Goal: Task Accomplishment & Management: Use online tool/utility

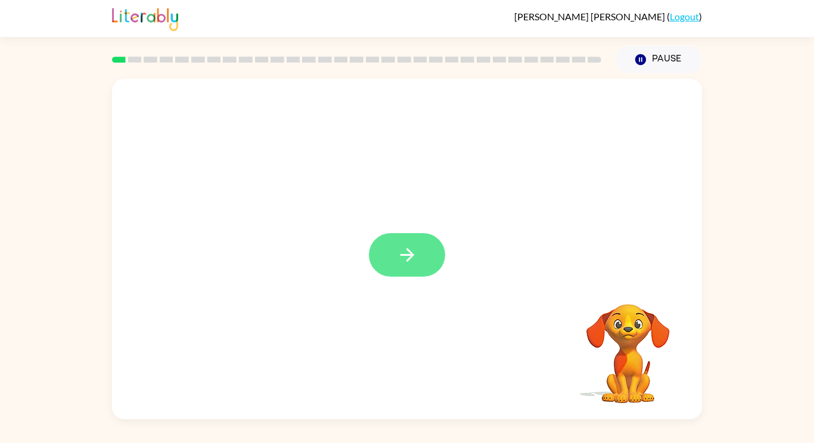
click at [405, 249] on icon "button" at bounding box center [407, 254] width 21 height 21
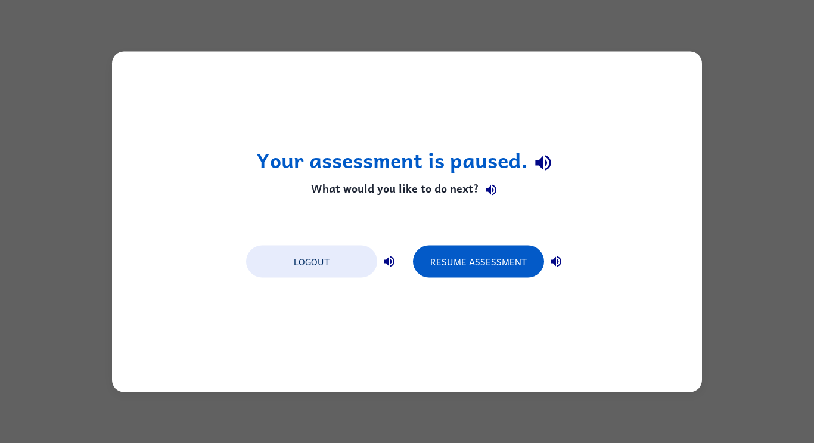
click at [495, 286] on div "Your assessment is paused. What would you like to do next? Logout Resume Assess…" at bounding box center [407, 221] width 590 height 340
click at [493, 275] on button "Resume Assessment" at bounding box center [478, 261] width 131 height 32
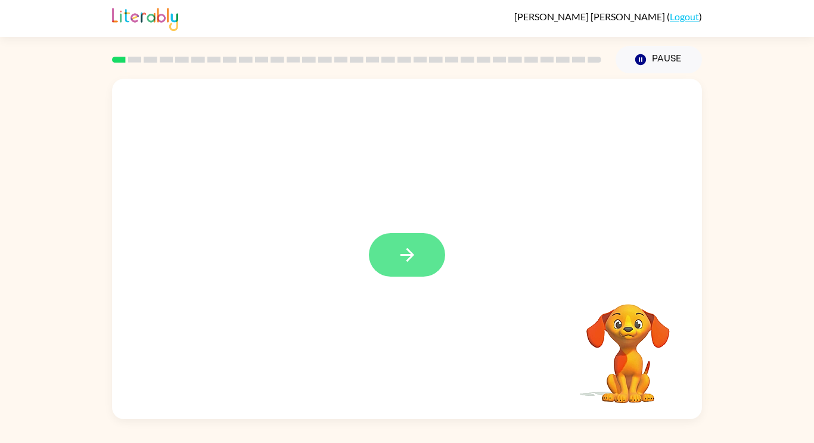
click at [403, 262] on icon "button" at bounding box center [407, 254] width 21 height 21
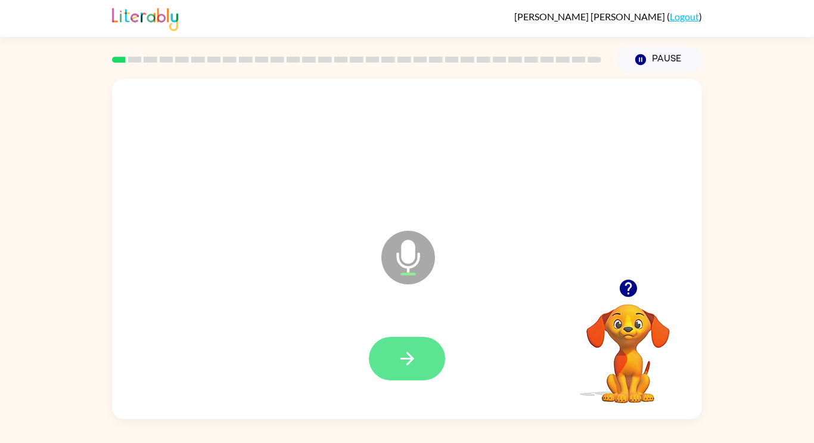
click at [416, 359] on icon "button" at bounding box center [407, 358] width 21 height 21
click at [420, 377] on button "button" at bounding box center [407, 359] width 76 height 44
click at [421, 359] on button "button" at bounding box center [407, 359] width 76 height 44
click at [415, 378] on button "button" at bounding box center [407, 359] width 76 height 44
click at [424, 365] on button "button" at bounding box center [407, 359] width 76 height 44
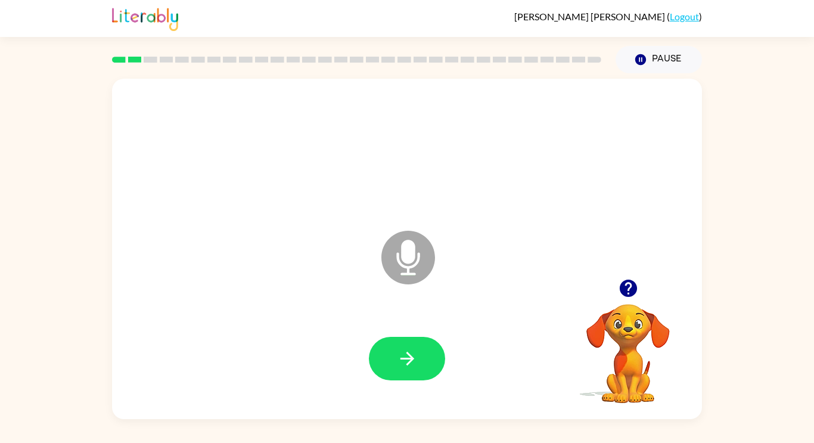
click at [637, 309] on video "Your browser must support playing .mp4 files to use Literably. Please try using…" at bounding box center [628, 344] width 119 height 119
click at [616, 294] on button "button" at bounding box center [628, 288] width 30 height 30
click at [637, 297] on video "Your browser must support playing .mp4 files to use Literably. Please try using…" at bounding box center [628, 344] width 119 height 119
click at [403, 370] on button "button" at bounding box center [407, 359] width 76 height 44
click at [421, 356] on button "button" at bounding box center [407, 359] width 76 height 44
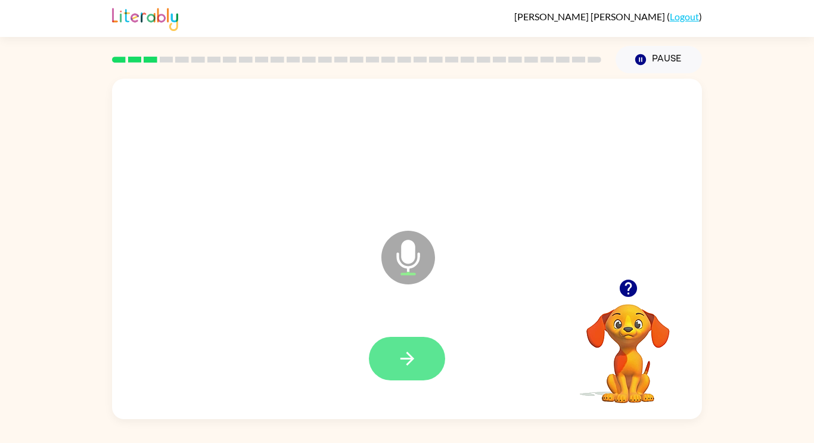
click at [423, 358] on button "button" at bounding box center [407, 359] width 76 height 44
click at [414, 371] on button "button" at bounding box center [407, 359] width 76 height 44
click at [421, 360] on button "button" at bounding box center [407, 359] width 76 height 44
click at [422, 377] on button "button" at bounding box center [407, 359] width 76 height 44
click at [417, 367] on icon "button" at bounding box center [407, 358] width 21 height 21
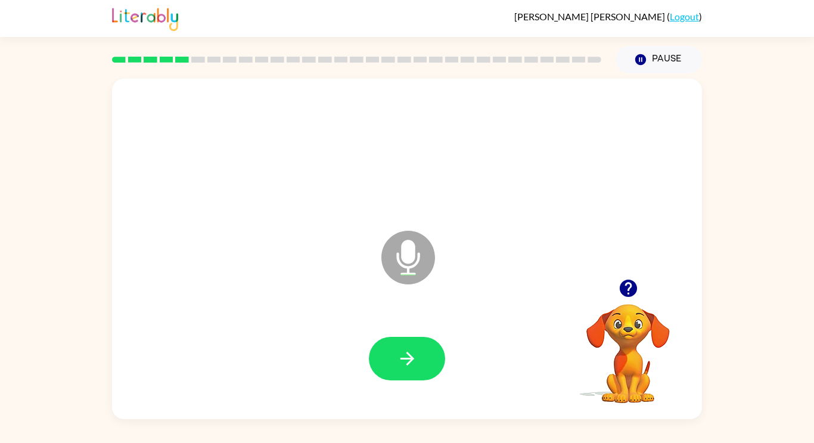
click at [619, 300] on button "button" at bounding box center [628, 288] width 30 height 30
click at [399, 373] on button "button" at bounding box center [407, 359] width 76 height 44
click at [415, 365] on icon "button" at bounding box center [407, 358] width 21 height 21
click at [422, 370] on button "button" at bounding box center [407, 359] width 76 height 44
click at [414, 373] on div at bounding box center [407, 359] width 76 height 44
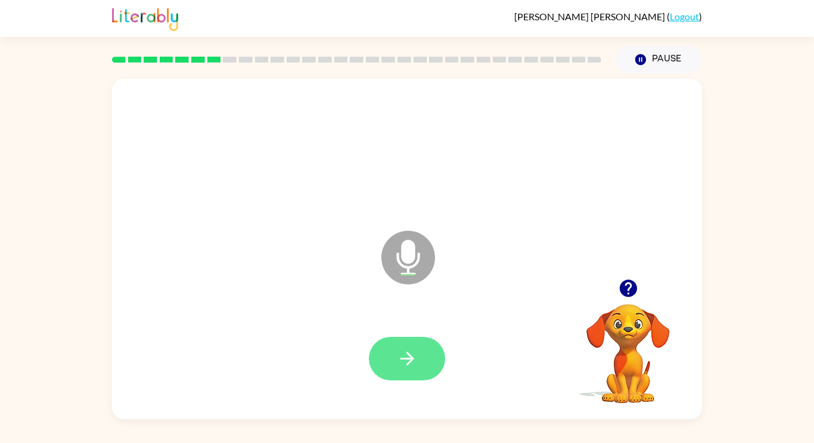
click at [424, 352] on button "button" at bounding box center [407, 359] width 76 height 44
click at [412, 367] on icon "button" at bounding box center [407, 358] width 21 height 21
click at [436, 351] on button "button" at bounding box center [407, 359] width 76 height 44
click at [430, 378] on button "button" at bounding box center [407, 359] width 76 height 44
click at [412, 377] on button "button" at bounding box center [407, 359] width 76 height 44
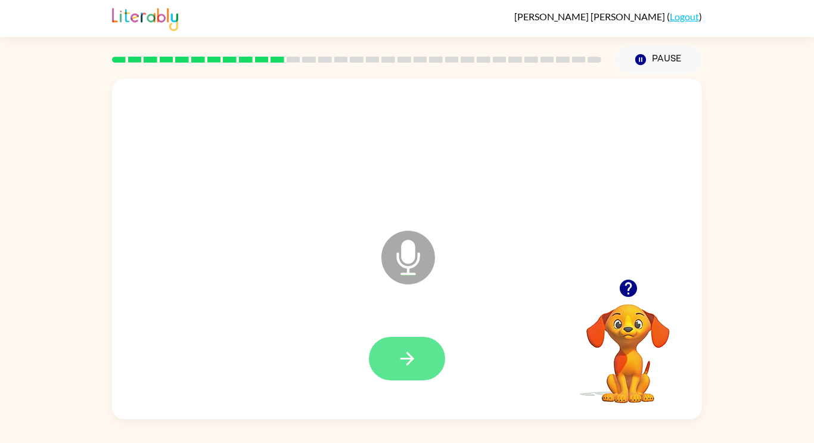
click at [436, 349] on button "button" at bounding box center [407, 359] width 76 height 44
click at [407, 378] on button "button" at bounding box center [407, 359] width 76 height 44
click at [418, 359] on button "button" at bounding box center [407, 359] width 76 height 44
click at [409, 362] on icon "button" at bounding box center [407, 359] width 14 height 14
click at [424, 374] on button "button" at bounding box center [407, 359] width 76 height 44
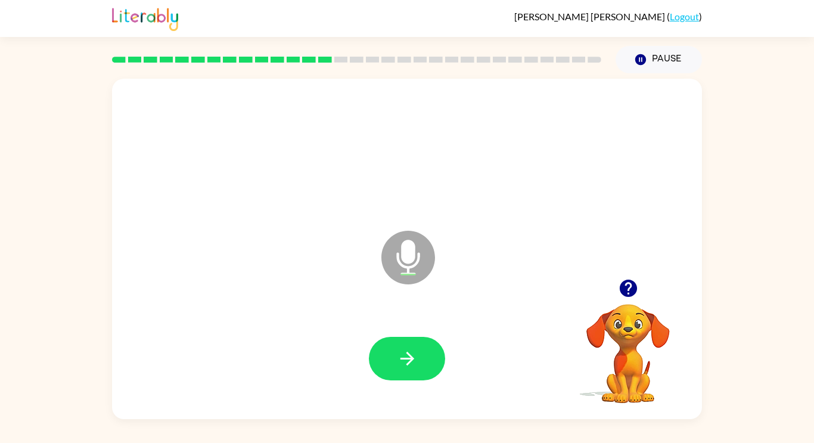
click at [409, 392] on div at bounding box center [407, 359] width 566 height 98
click at [419, 364] on button "button" at bounding box center [407, 359] width 76 height 44
click at [440, 355] on button "button" at bounding box center [407, 359] width 76 height 44
click at [425, 356] on button "button" at bounding box center [407, 359] width 76 height 44
click at [418, 367] on button "button" at bounding box center [407, 359] width 76 height 44
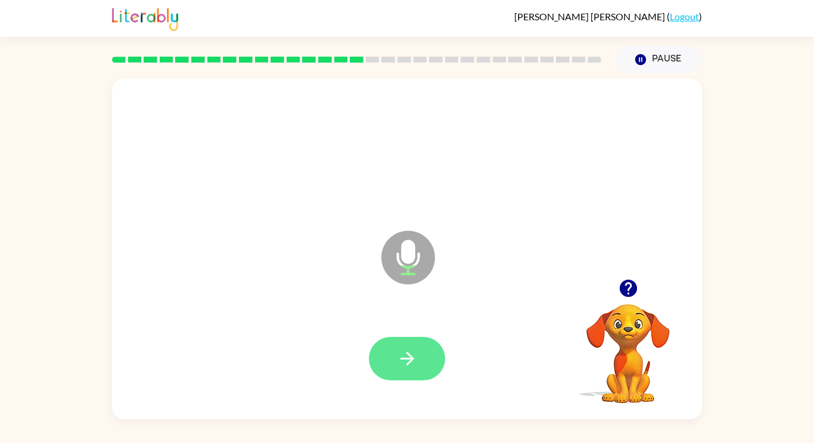
click at [401, 358] on icon "button" at bounding box center [407, 359] width 14 height 14
click at [417, 369] on button "button" at bounding box center [407, 359] width 76 height 44
click at [408, 367] on icon "button" at bounding box center [407, 358] width 21 height 21
click at [426, 347] on button "button" at bounding box center [407, 359] width 76 height 44
click at [439, 358] on button "button" at bounding box center [407, 359] width 76 height 44
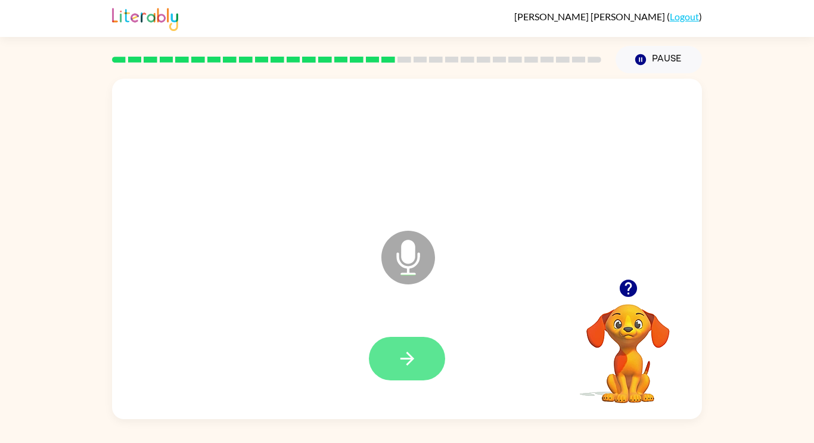
click at [404, 377] on button "button" at bounding box center [407, 359] width 76 height 44
click at [369, 373] on div at bounding box center [407, 359] width 76 height 44
click at [405, 367] on icon "button" at bounding box center [407, 358] width 21 height 21
click at [416, 337] on button "button" at bounding box center [407, 359] width 76 height 44
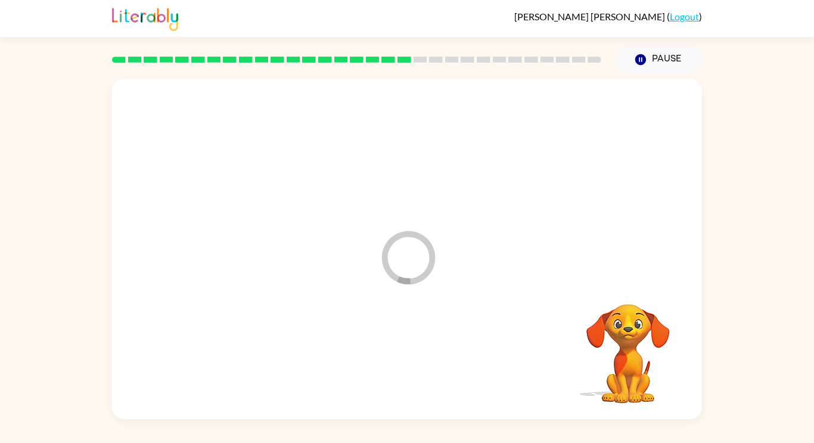
click at [408, 361] on div at bounding box center [407, 359] width 566 height 98
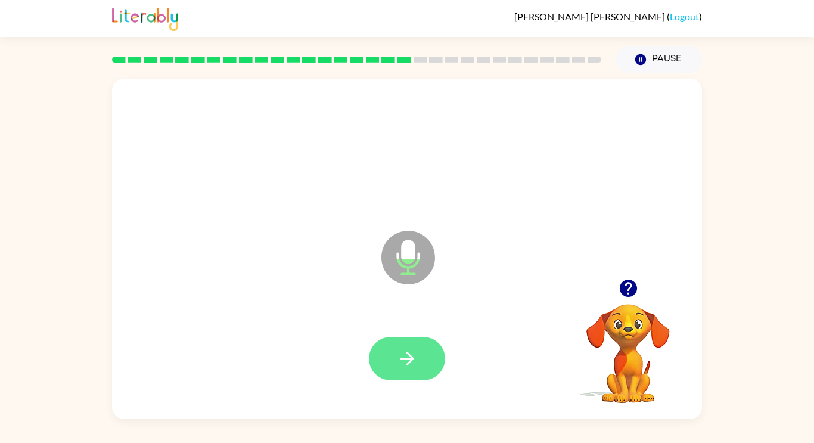
click at [401, 375] on button "button" at bounding box center [407, 359] width 76 height 44
click at [421, 364] on button "button" at bounding box center [407, 359] width 76 height 44
click at [424, 373] on button "button" at bounding box center [407, 359] width 76 height 44
click at [427, 365] on button "button" at bounding box center [407, 359] width 76 height 44
click at [421, 369] on button "button" at bounding box center [407, 359] width 76 height 44
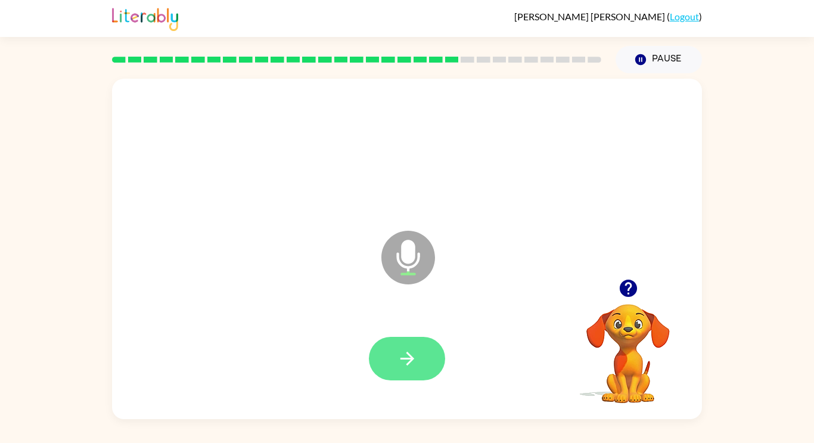
click at [434, 368] on button "button" at bounding box center [407, 359] width 76 height 44
click at [429, 350] on button "button" at bounding box center [407, 359] width 76 height 44
click at [421, 395] on div at bounding box center [407, 359] width 566 height 98
click at [411, 360] on icon "button" at bounding box center [407, 359] width 14 height 14
click at [442, 374] on div at bounding box center [407, 359] width 76 height 44
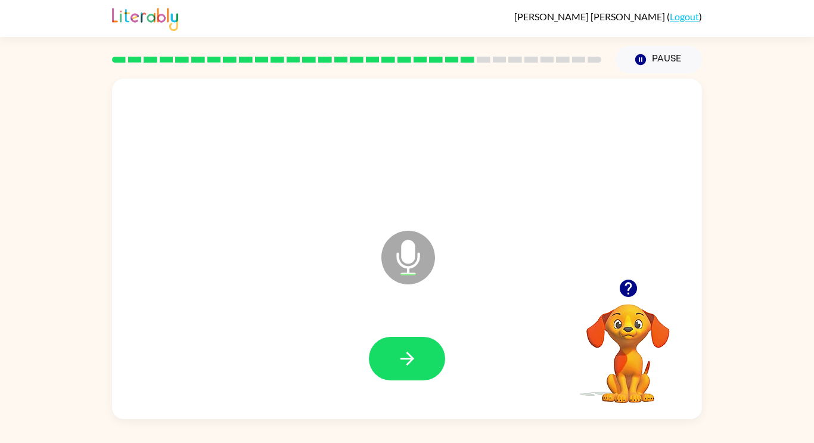
click at [441, 373] on div at bounding box center [407, 359] width 76 height 44
click at [423, 378] on button "button" at bounding box center [407, 359] width 76 height 44
click at [437, 367] on button "button" at bounding box center [407, 359] width 76 height 44
click at [409, 389] on div at bounding box center [407, 359] width 566 height 98
click at [414, 387] on div at bounding box center [407, 359] width 566 height 98
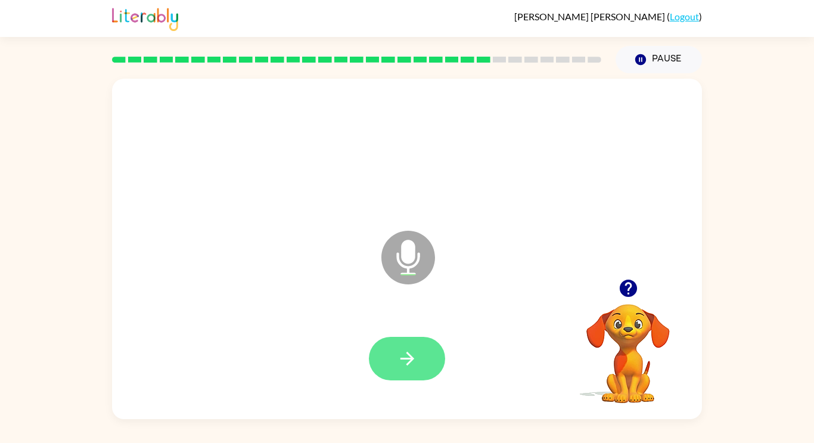
click at [439, 359] on button "button" at bounding box center [407, 359] width 76 height 44
click at [432, 370] on div at bounding box center [407, 359] width 76 height 44
click at [434, 361] on button "button" at bounding box center [407, 359] width 76 height 44
click at [419, 359] on button "button" at bounding box center [407, 359] width 76 height 44
click at [432, 362] on button "button" at bounding box center [407, 359] width 76 height 44
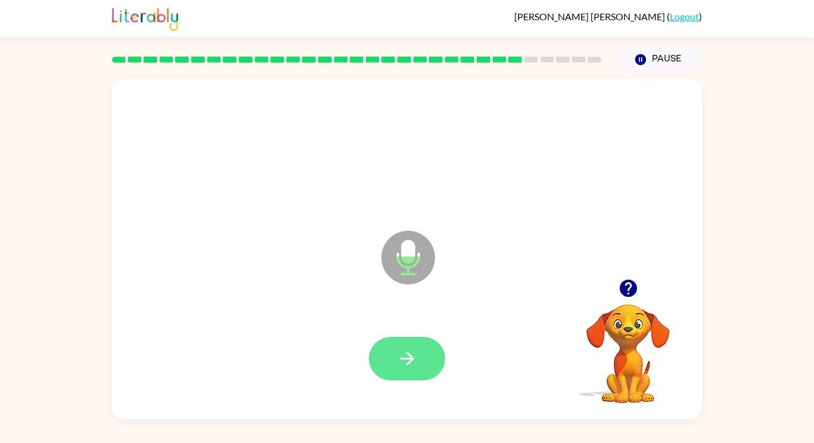
click at [409, 359] on icon "button" at bounding box center [407, 358] width 21 height 21
click at [407, 354] on icon "button" at bounding box center [407, 358] width 21 height 21
click at [410, 367] on icon "button" at bounding box center [407, 358] width 21 height 21
click at [409, 367] on icon "button" at bounding box center [407, 358] width 21 height 21
click at [413, 372] on button "button" at bounding box center [407, 359] width 76 height 44
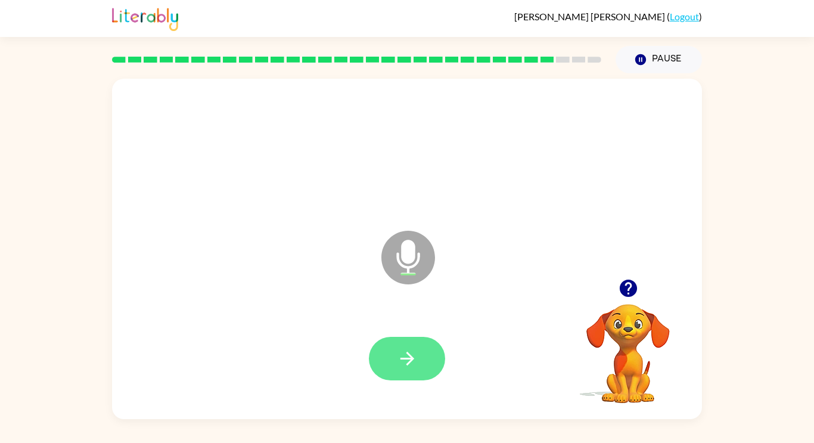
click at [432, 364] on button "button" at bounding box center [407, 359] width 76 height 44
click at [415, 377] on button "button" at bounding box center [407, 359] width 76 height 44
click at [400, 367] on icon "button" at bounding box center [407, 358] width 21 height 21
click at [412, 369] on button "button" at bounding box center [407, 359] width 76 height 44
click at [620, 330] on video "Your browser must support playing .mp4 files to use Literably. Please try using…" at bounding box center [628, 344] width 119 height 119
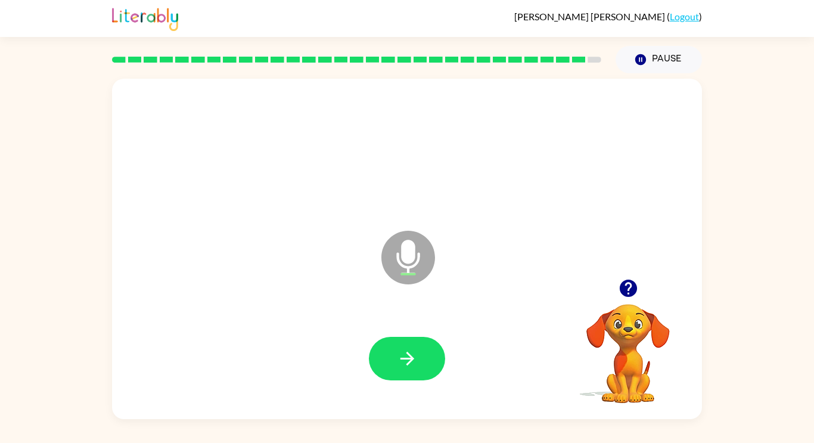
click at [635, 309] on video "Your browser must support playing .mp4 files to use Literably. Please try using…" at bounding box center [628, 344] width 119 height 119
click at [637, 294] on icon "button" at bounding box center [628, 288] width 21 height 21
click at [427, 339] on button "button" at bounding box center [407, 359] width 76 height 44
